Goal: Information Seeking & Learning: Learn about a topic

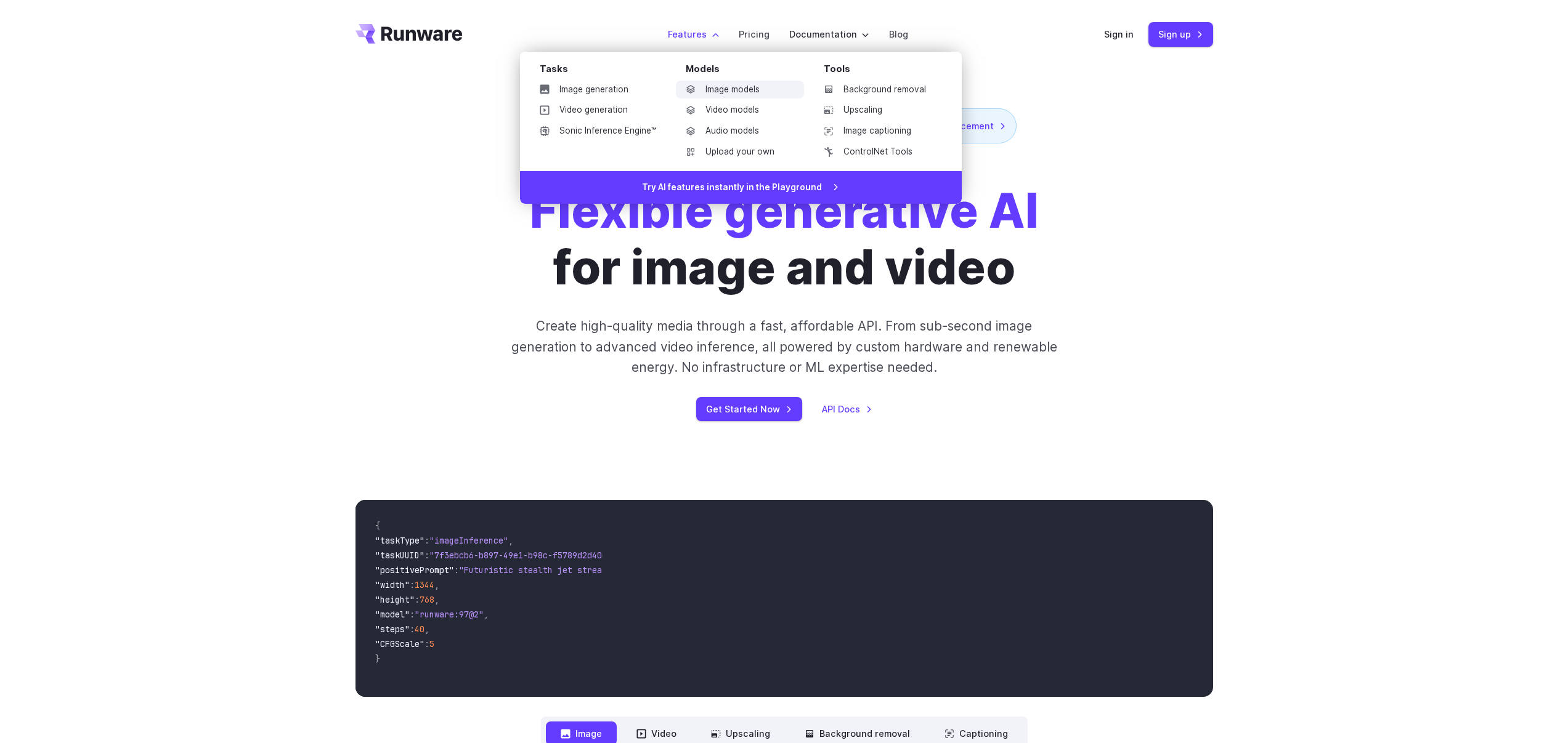
click at [706, 88] on link "Image models" at bounding box center [740, 90] width 128 height 19
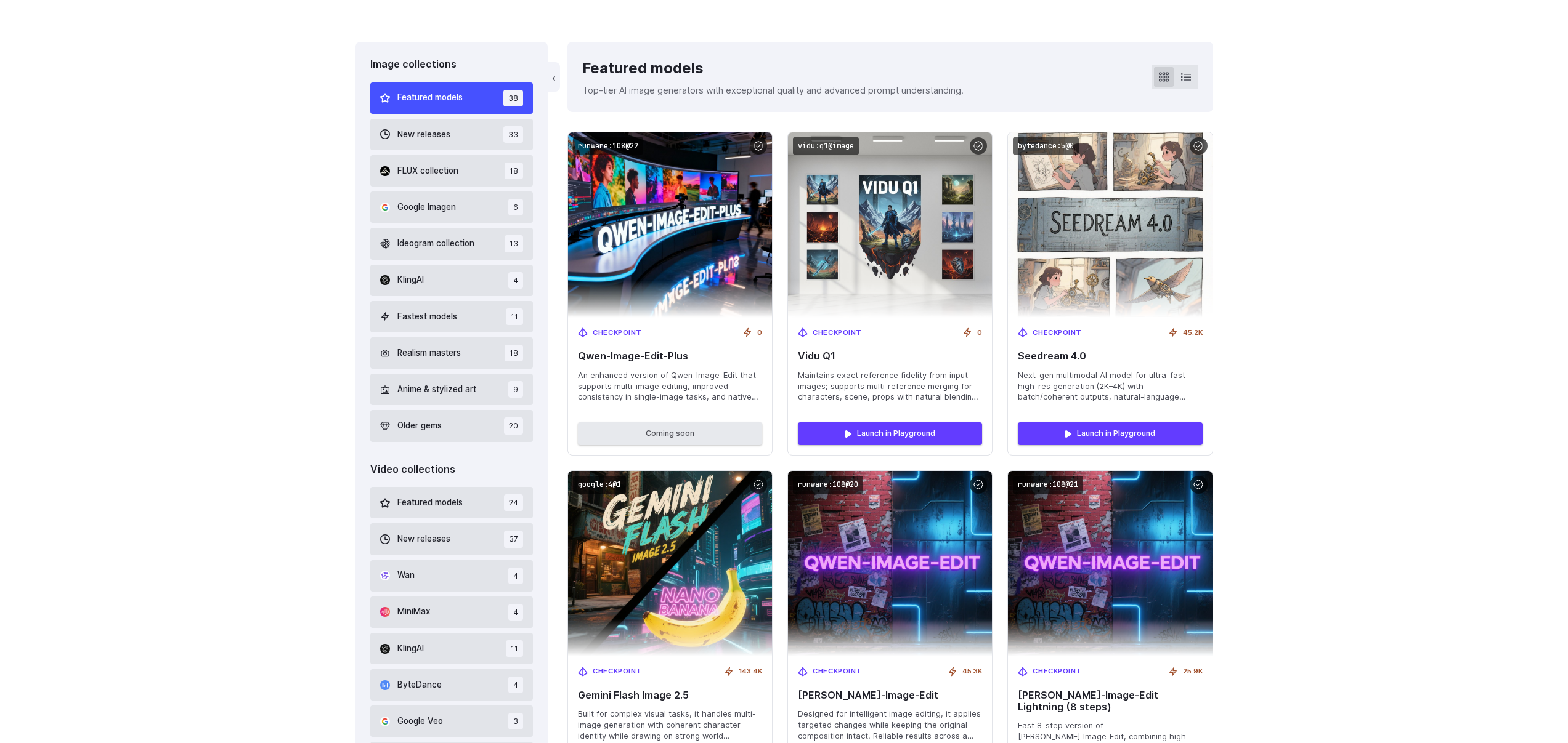
scroll to position [353, 0]
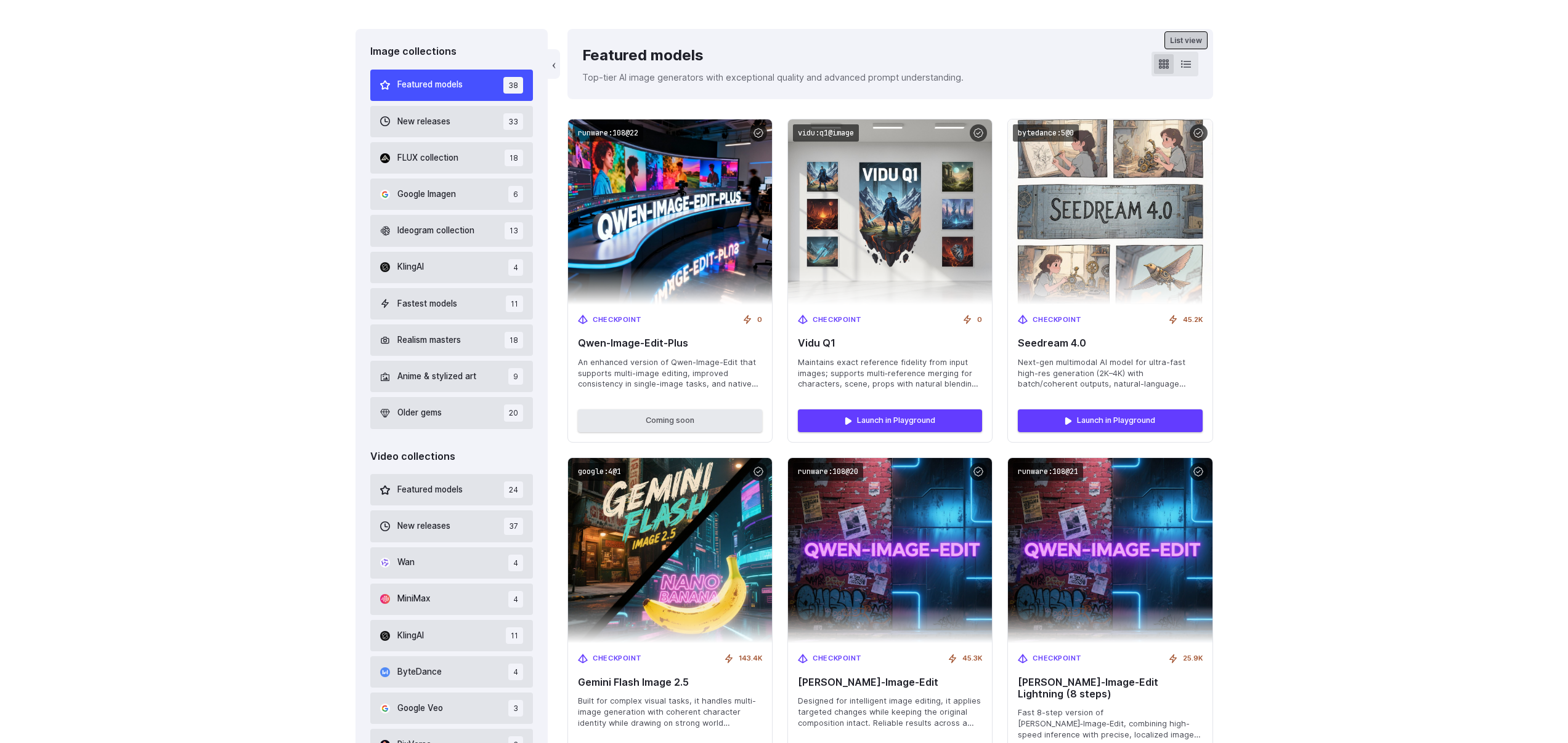
click at [1184, 65] on icon at bounding box center [1186, 64] width 10 height 10
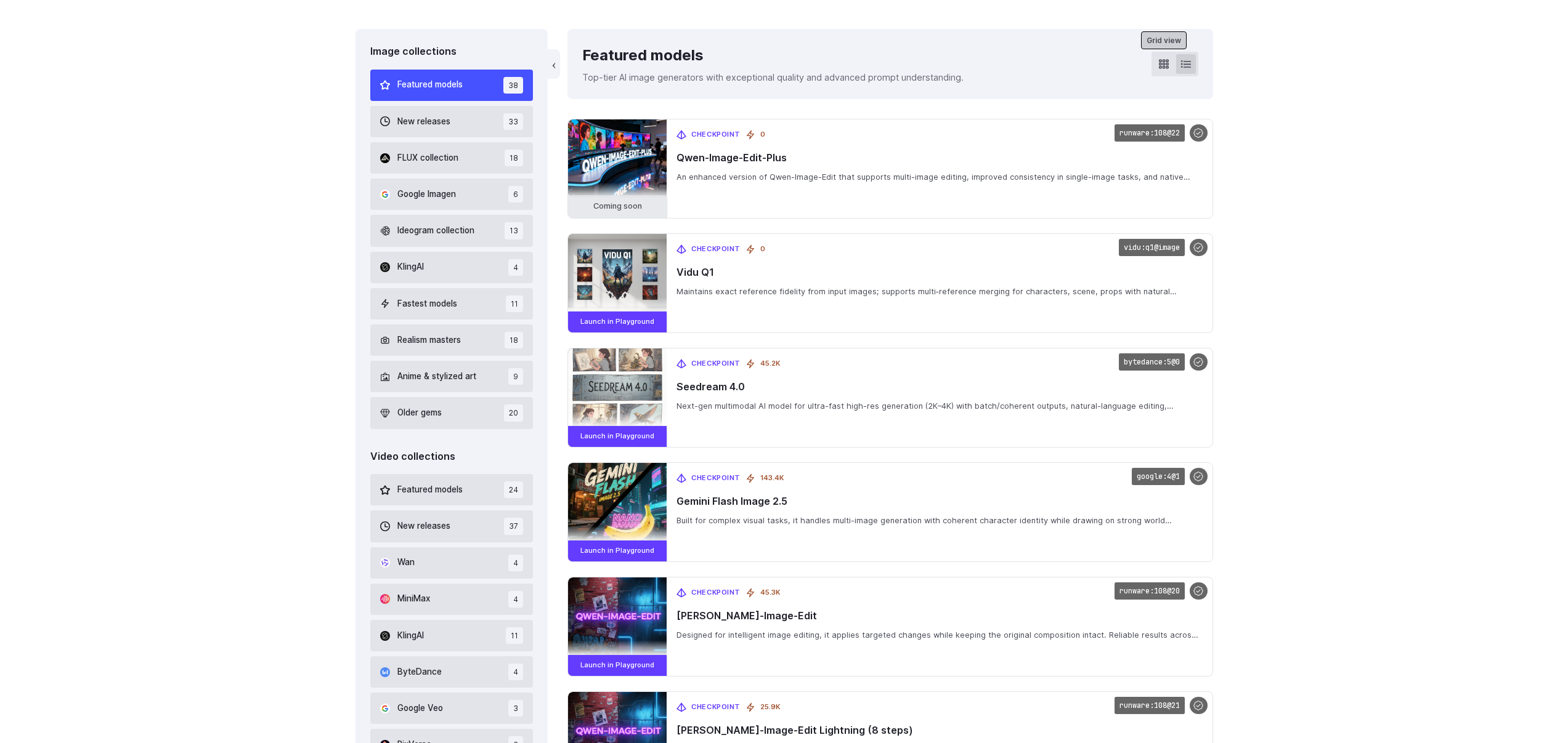
click at [1171, 65] on button at bounding box center [1164, 64] width 20 height 20
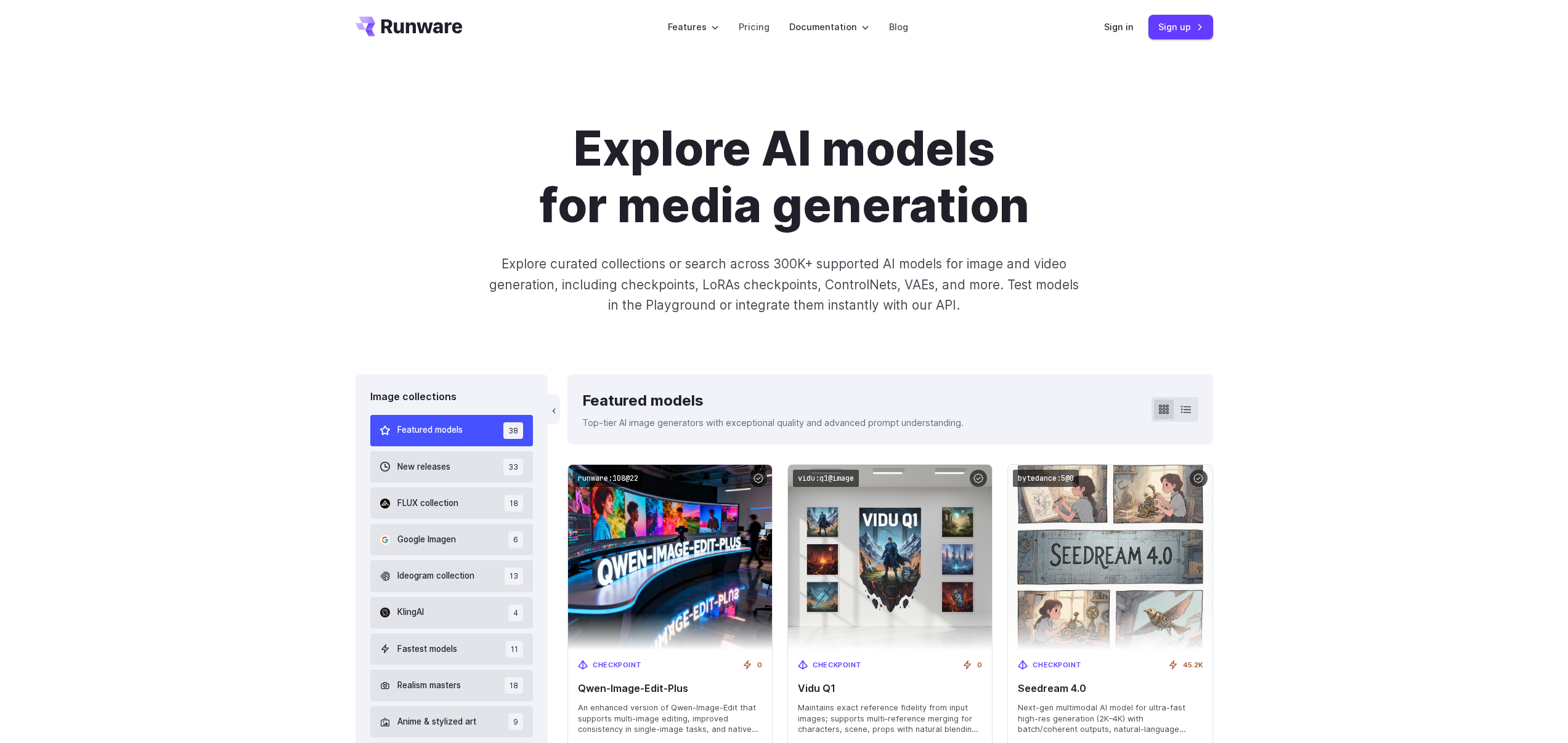
scroll to position [0, 0]
